Goal: Transaction & Acquisition: Purchase product/service

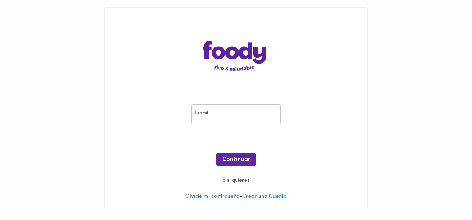
click at [229, 108] on input "email" at bounding box center [235, 115] width 89 height 20
type input "[EMAIL_ADDRESS][DOMAIN_NAME]"
click at [233, 136] on div "Email [EMAIL_ADDRESS][DOMAIN_NAME] Email ¡Oops! Recuperar Clave Continuar" at bounding box center [236, 137] width 248 height 80
click at [232, 154] on button "Continuar" at bounding box center [236, 160] width 40 height 12
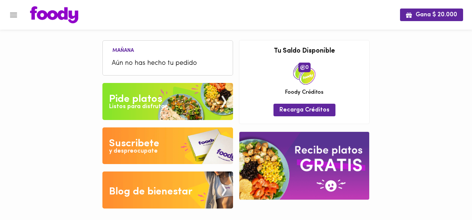
click at [167, 99] on img at bounding box center [167, 101] width 131 height 37
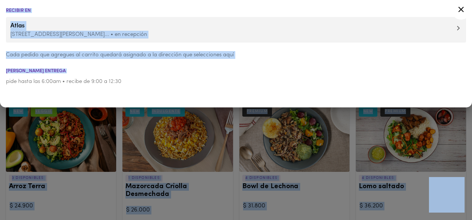
click at [102, 124] on div at bounding box center [236, 110] width 472 height 220
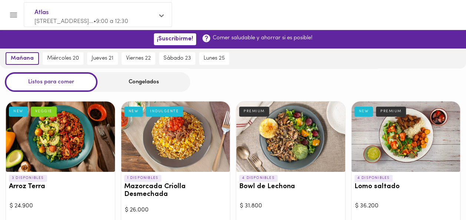
click at [127, 80] on div "Congelados" at bounding box center [144, 82] width 93 height 20
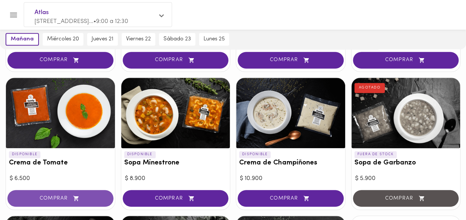
click at [66, 196] on span "COMPRAR" at bounding box center [61, 199] width 88 height 6
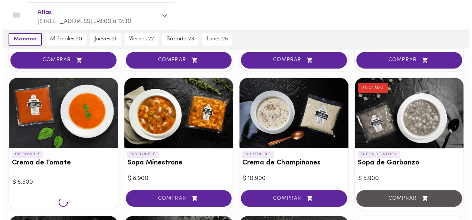
scroll to position [199, 0]
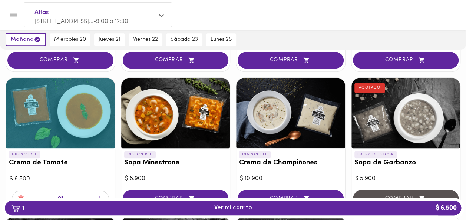
click at [100, 197] on icon "button" at bounding box center [100, 200] width 6 height 6
click at [149, 160] on h3 "Sopa Minestrone" at bounding box center [175, 164] width 103 height 8
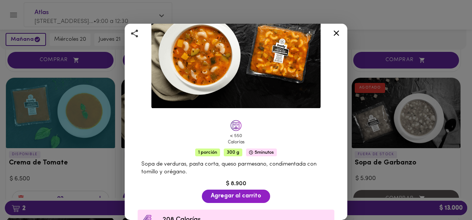
scroll to position [69, 0]
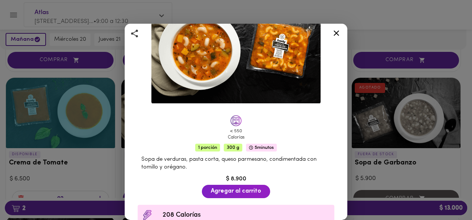
click at [26, 100] on div "Sopa Minestrone Clásica Italiana < 550 Calorías 1 porción 300 g 5 minutos Sopa …" at bounding box center [236, 110] width 472 height 220
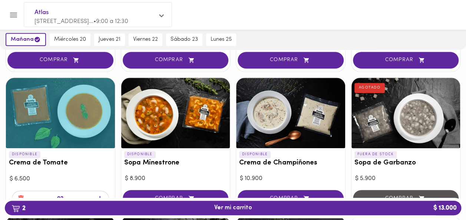
click at [26, 100] on div at bounding box center [60, 113] width 109 height 71
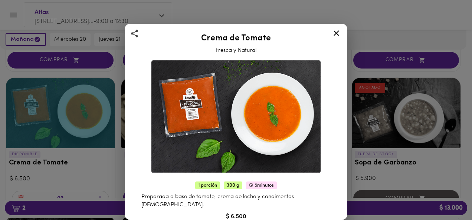
click at [44, 174] on div "Crema de Tomate Fresca y Natural 1 porción 300 g 5 minutos Preparada a base de …" at bounding box center [236, 110] width 472 height 220
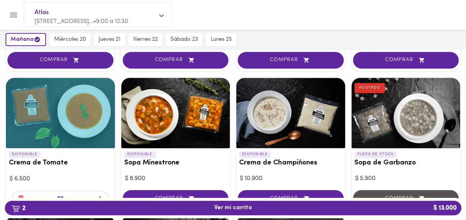
click at [169, 122] on div at bounding box center [175, 113] width 109 height 71
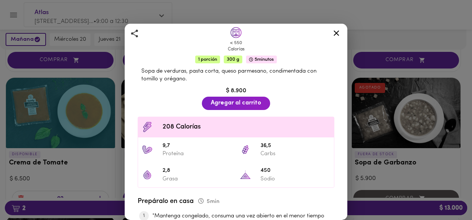
scroll to position [158, 0]
click at [92, 148] on div "Sopa Minestrone Clásica Italiana < 550 Calorías 1 porción 300 g 5 minutos Sopa …" at bounding box center [236, 110] width 472 height 220
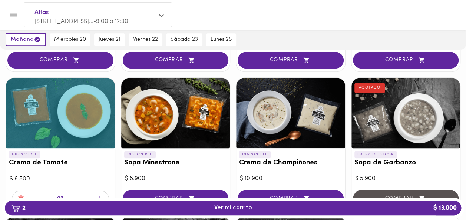
click at [184, 118] on div at bounding box center [175, 113] width 109 height 71
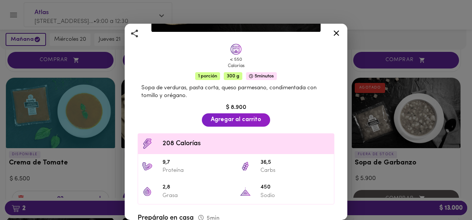
scroll to position [141, 0]
click at [62, 171] on div "Sopa Minestrone Clásica Italiana < 550 Calorías 1 porción 300 g 5 minutos Sopa …" at bounding box center [236, 110] width 472 height 220
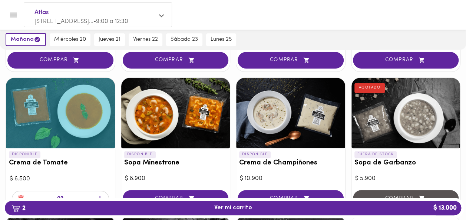
click at [70, 130] on div at bounding box center [60, 113] width 109 height 71
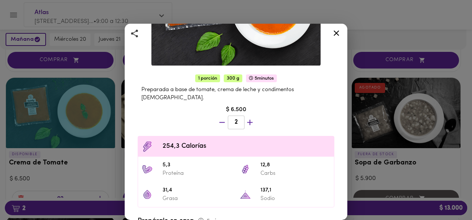
scroll to position [108, 0]
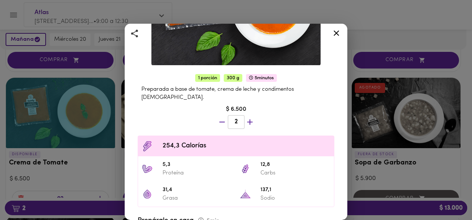
click at [74, 189] on div "Crema de Tomate Fresca y Natural 1 porción 300 g 5 minutos Preparada a base de …" at bounding box center [236, 110] width 472 height 220
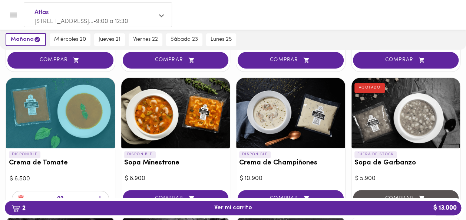
click at [164, 137] on div at bounding box center [175, 113] width 109 height 71
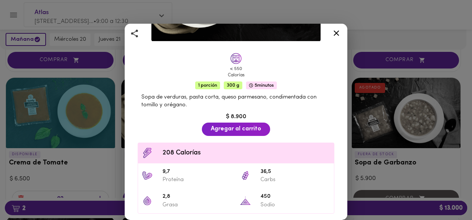
scroll to position [135, 0]
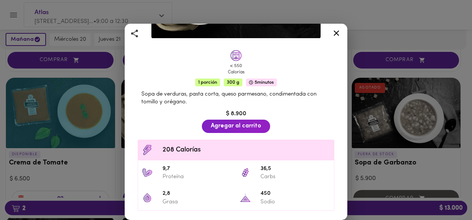
click at [101, 156] on div "Sopa Minestrone Clásica Italiana < 550 Calorías 1 porción 300 g 5 minutos Sopa …" at bounding box center [236, 110] width 472 height 220
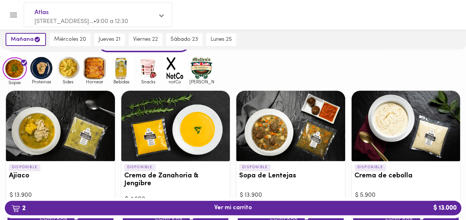
scroll to position [40, 0]
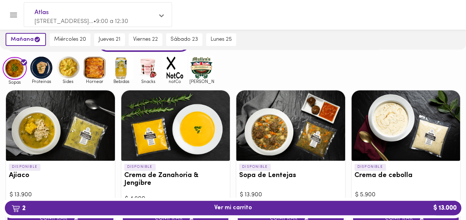
click at [43, 74] on img at bounding box center [41, 68] width 24 height 24
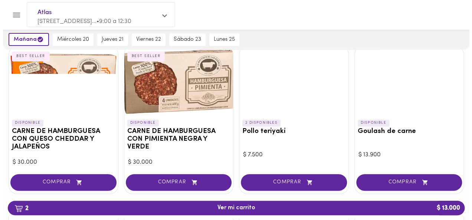
scroll to position [89, 0]
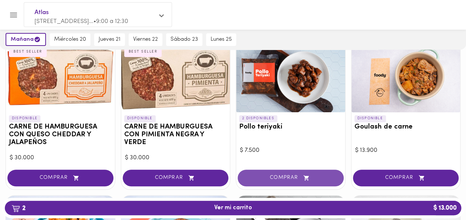
click at [275, 183] on button "COMPRAR" at bounding box center [291, 178] width 106 height 17
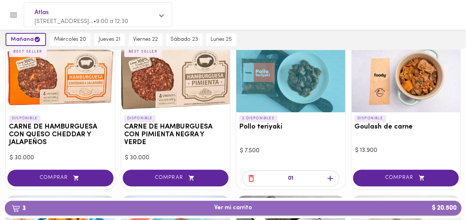
click at [216, 209] on span "3 Ver mi carrito $ 20.500" at bounding box center [233, 208] width 38 height 7
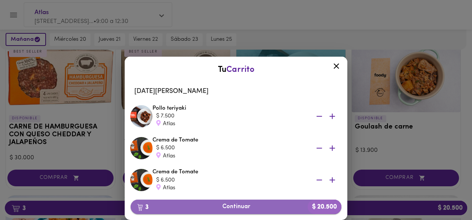
click at [217, 207] on span "3 Continuar $ 20.500" at bounding box center [236, 207] width 199 height 7
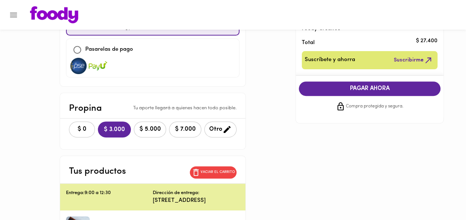
scroll to position [105, 0]
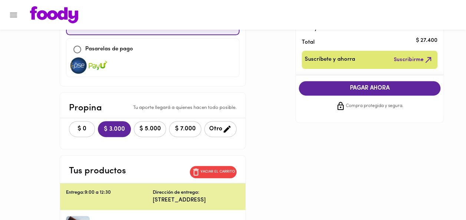
click at [68, 135] on div "$ 0 $ 3.000 $ 5.000 $ 7.000 Otro" at bounding box center [153, 129] width 186 height 22
click at [69, 133] on button "$ 0" at bounding box center [82, 129] width 26 height 16
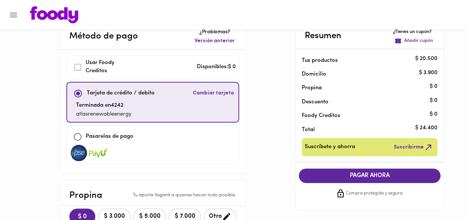
scroll to position [20, 0]
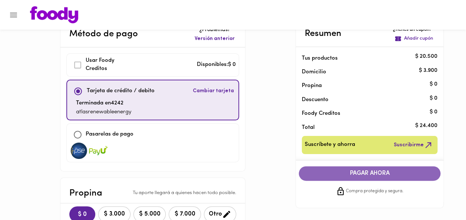
click at [361, 170] on span "PAGAR AHORA" at bounding box center [370, 173] width 127 height 7
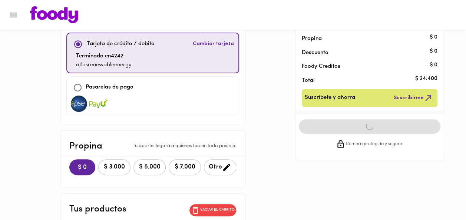
scroll to position [79, 0]
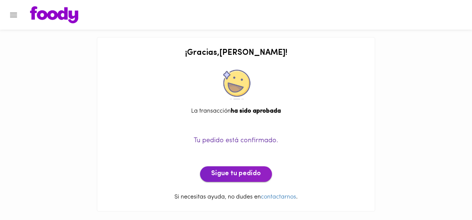
click at [232, 171] on span "Sigue tu pedido" at bounding box center [236, 174] width 50 height 8
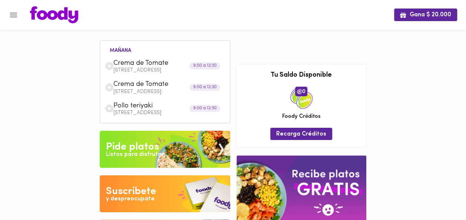
click at [37, 15] on img at bounding box center [54, 14] width 48 height 17
click at [15, 14] on icon "Menu" at bounding box center [13, 14] width 9 height 9
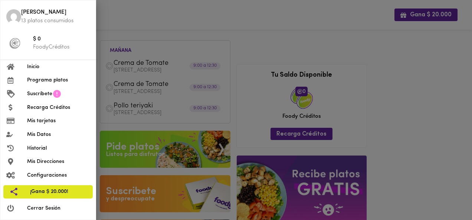
click at [125, 37] on div at bounding box center [236, 110] width 472 height 220
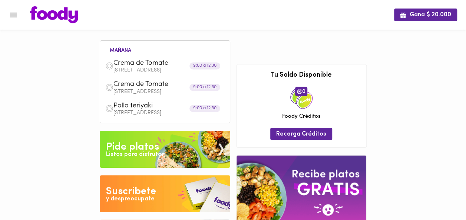
click at [132, 70] on p "[STREET_ADDRESS]" at bounding box center [169, 70] width 111 height 5
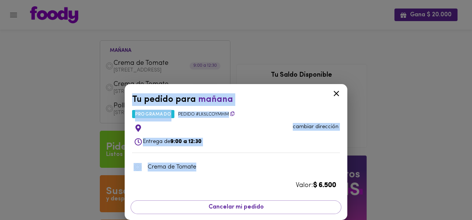
drag, startPoint x: 80, startPoint y: 117, endPoint x: 205, endPoint y: 165, distance: 133.7
click at [205, 165] on div "Tu pedido para [DATE] programado Pedido # Lk5LCoYMhM cambiar dirección Entrega …" at bounding box center [236, 110] width 472 height 220
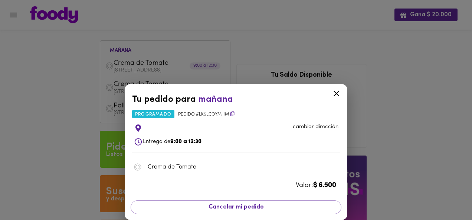
click at [341, 96] on div at bounding box center [336, 95] width 18 height 18
